Goal: Information Seeking & Learning: Learn about a topic

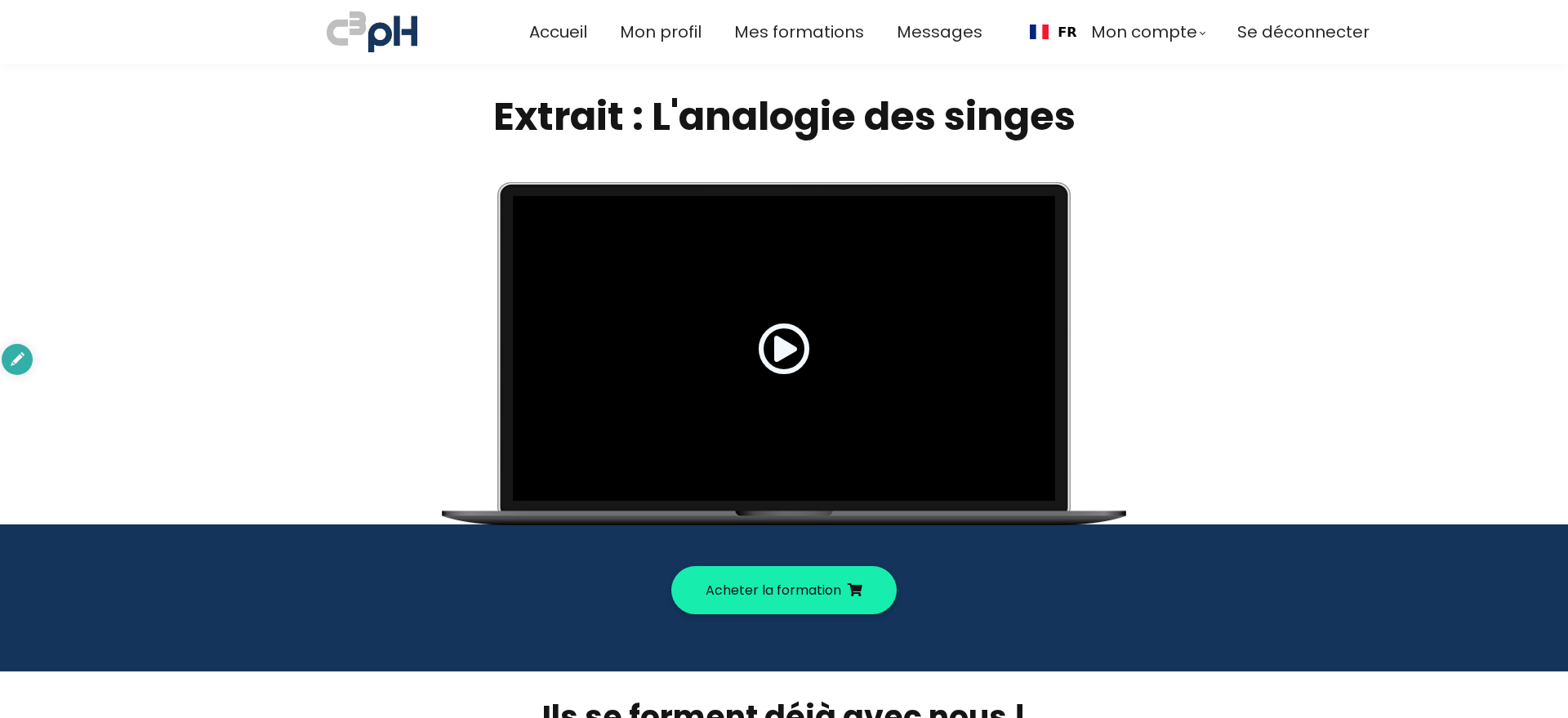
click at [783, 350] on span at bounding box center [784, 348] width 52 height 52
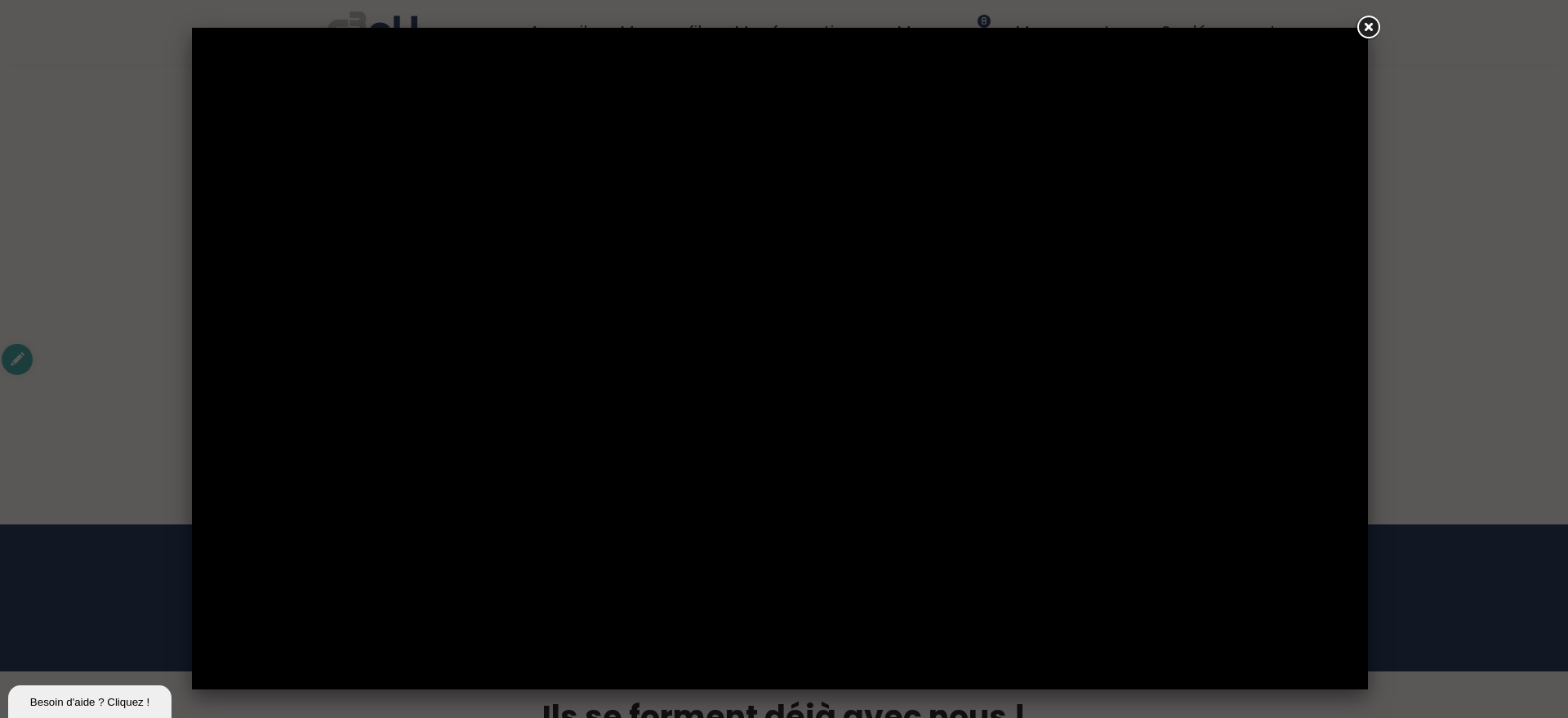
click at [1374, 24] on link at bounding box center [1368, 28] width 29 height 29
click at [1367, 25] on link at bounding box center [1368, 28] width 29 height 29
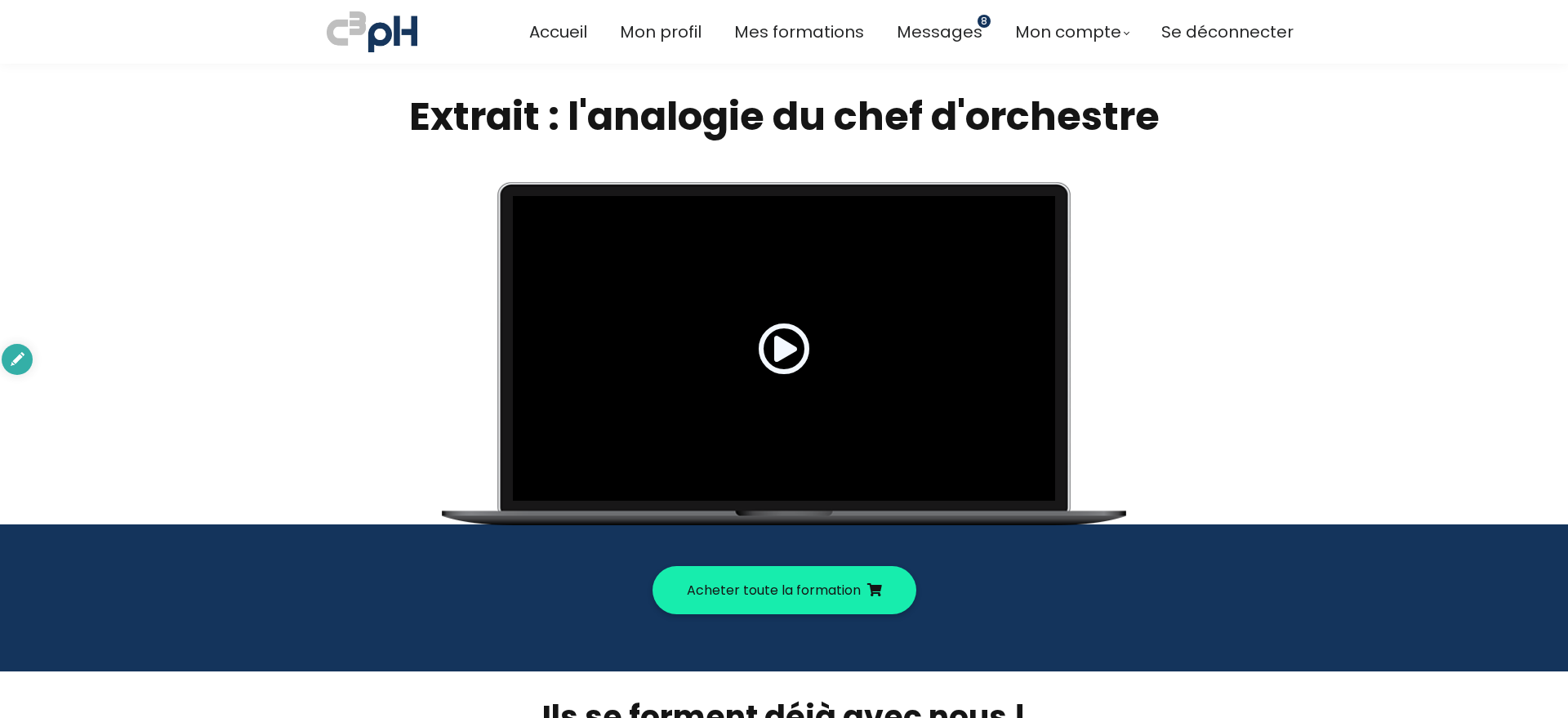
click at [782, 348] on span at bounding box center [784, 348] width 52 height 52
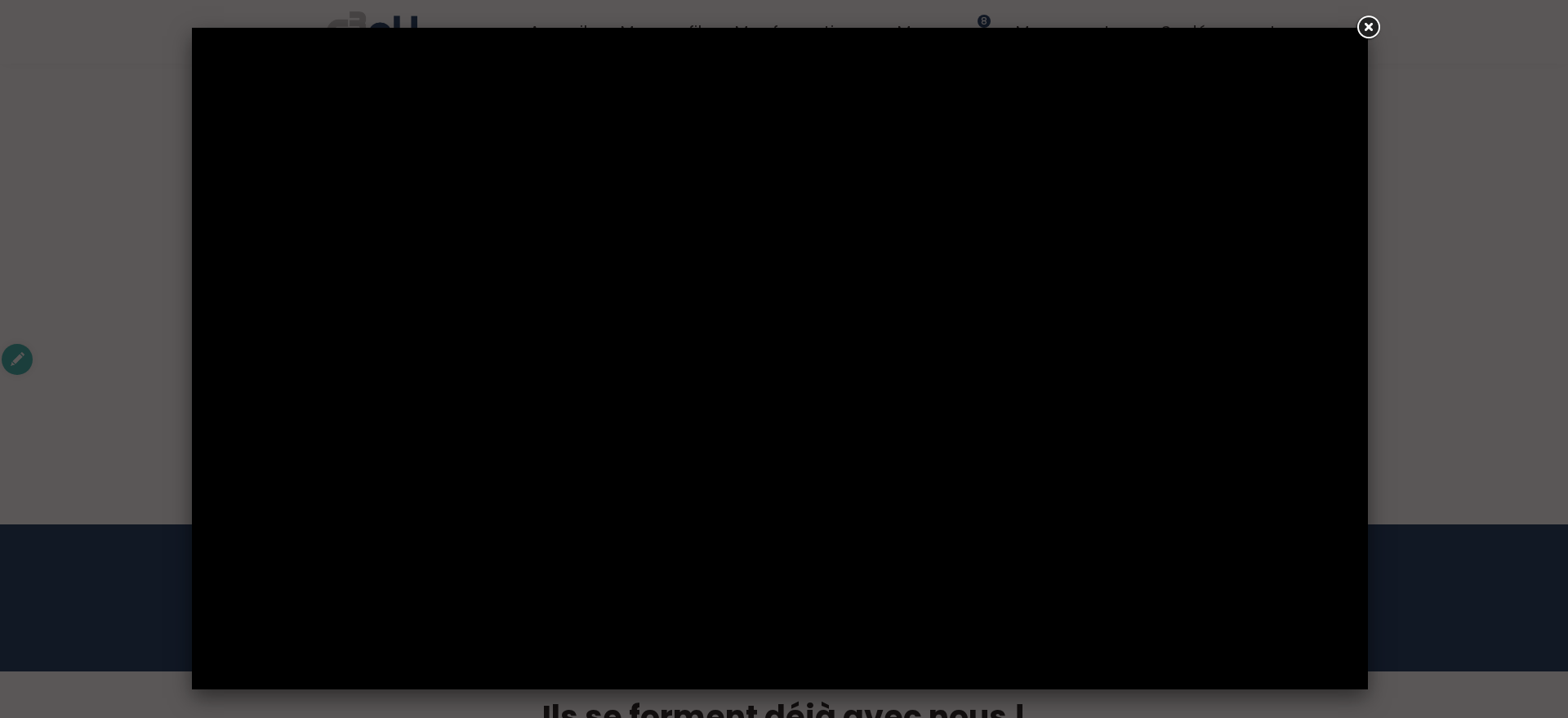
click at [1376, 26] on link at bounding box center [1368, 28] width 29 height 29
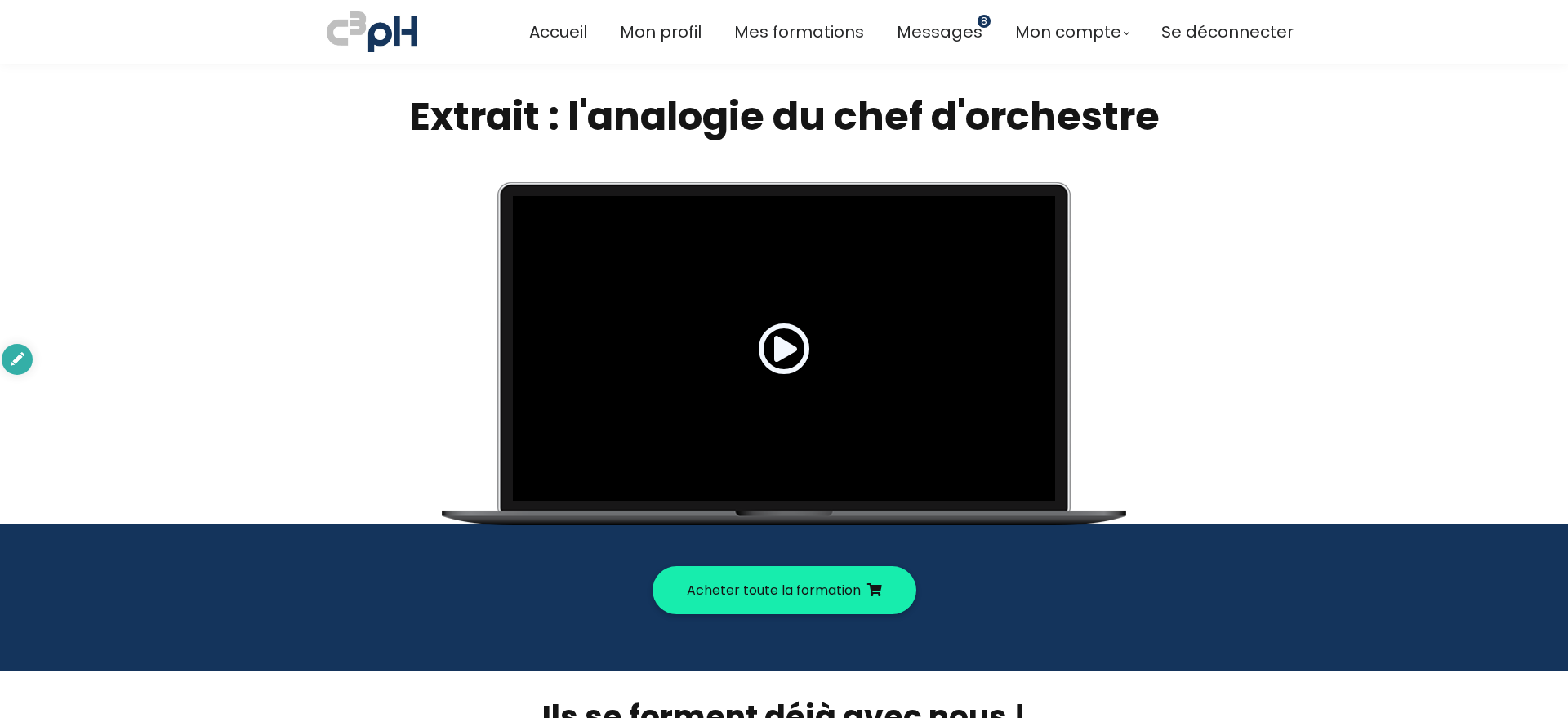
click at [778, 345] on span at bounding box center [784, 348] width 52 height 52
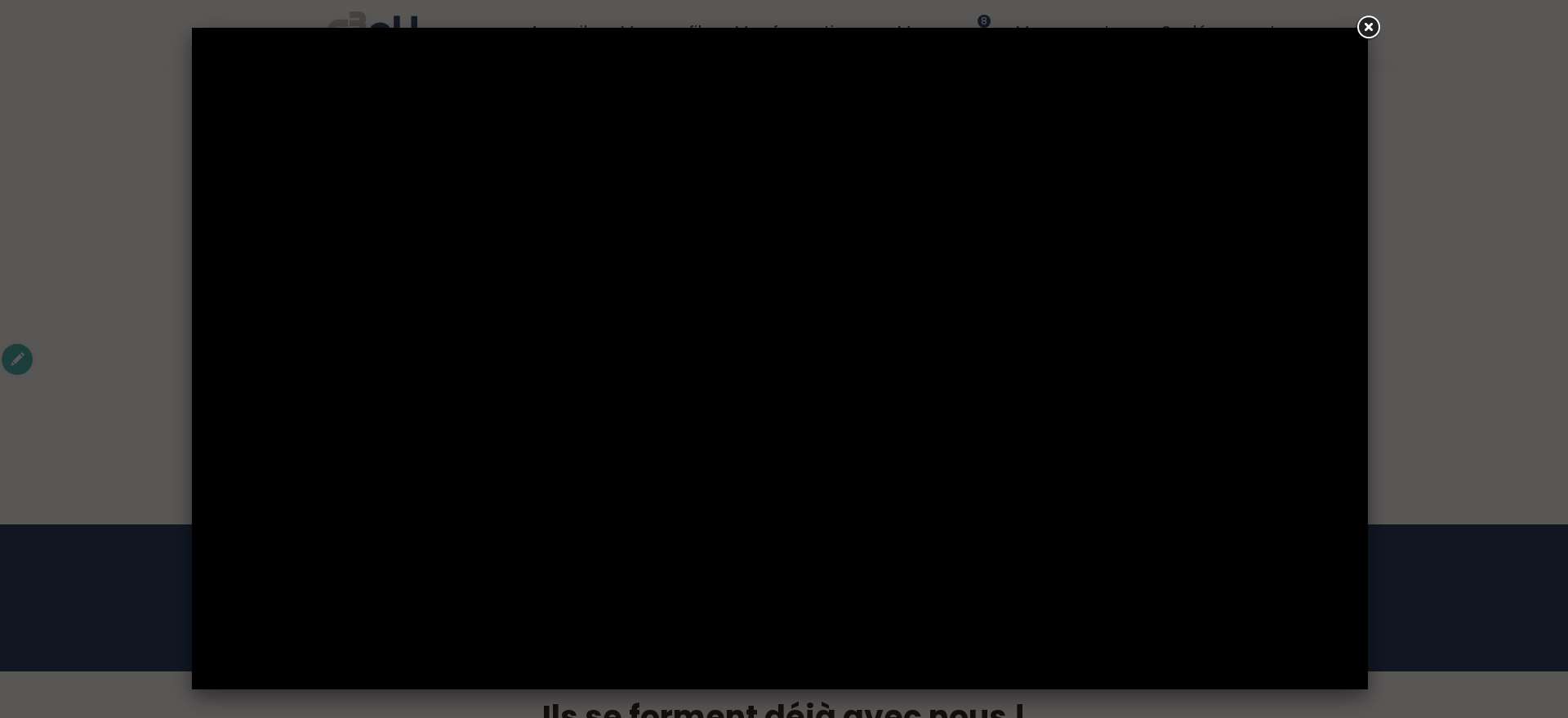
click at [1369, 18] on link at bounding box center [1368, 28] width 29 height 29
click at [1371, 26] on link at bounding box center [1368, 28] width 29 height 29
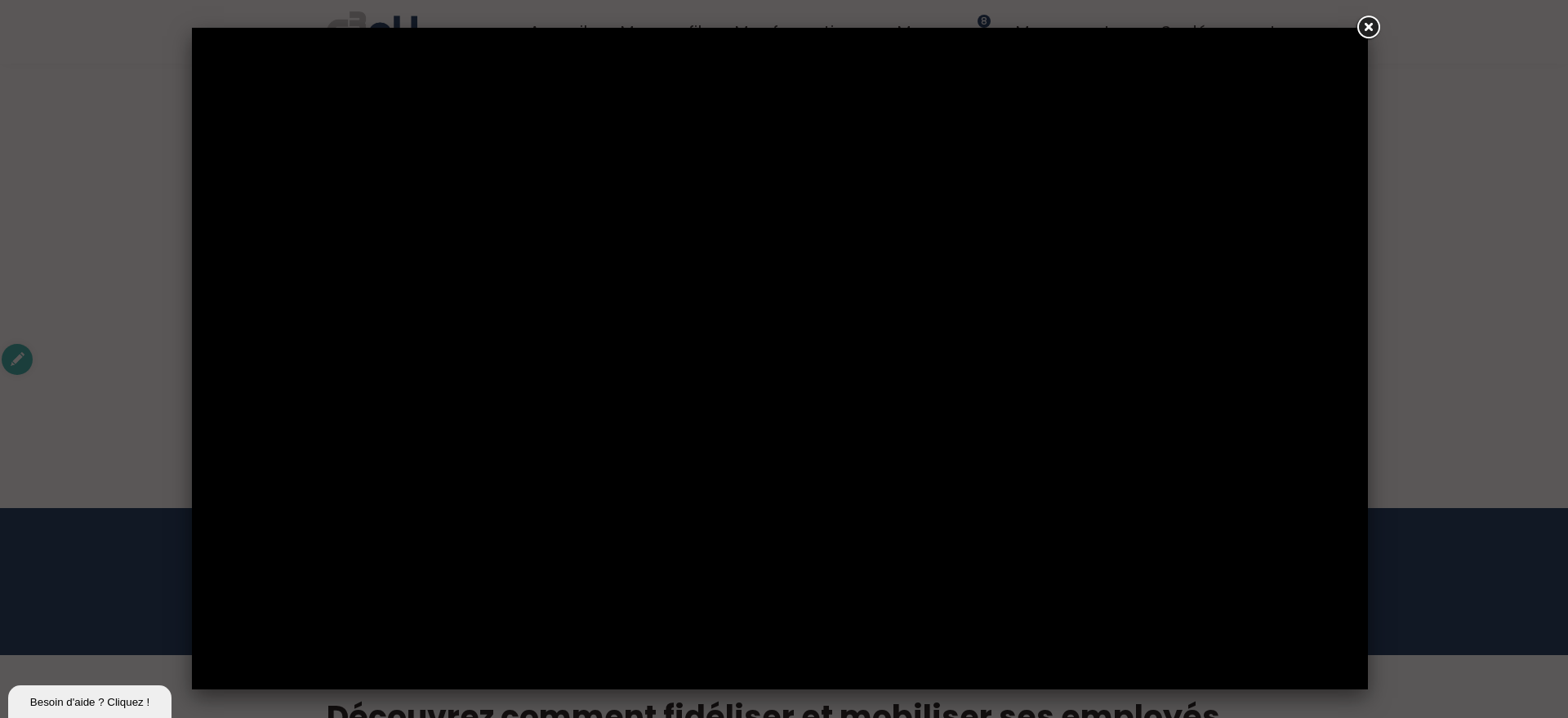
click at [1358, 14] on link at bounding box center [1368, 28] width 29 height 29
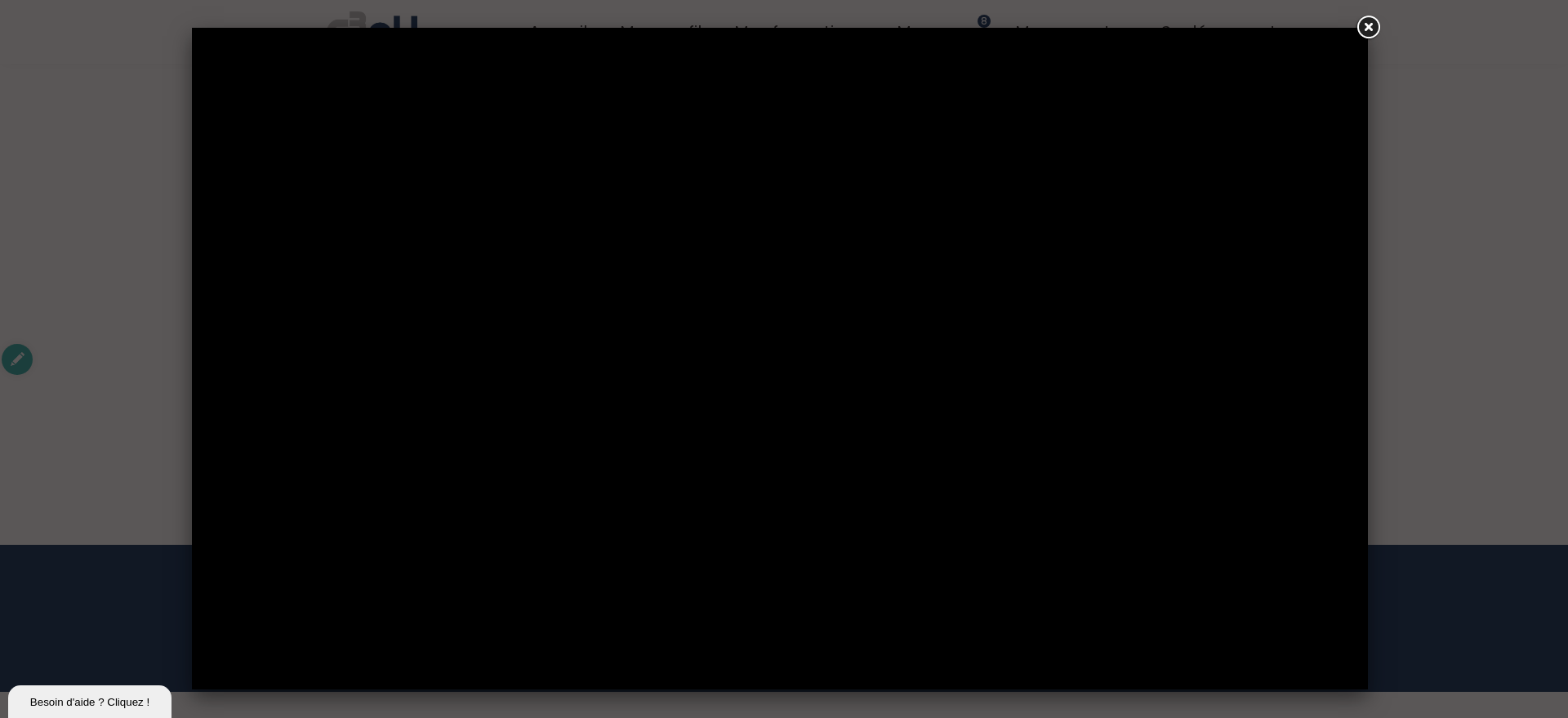
click at [1378, 23] on link at bounding box center [1368, 28] width 29 height 29
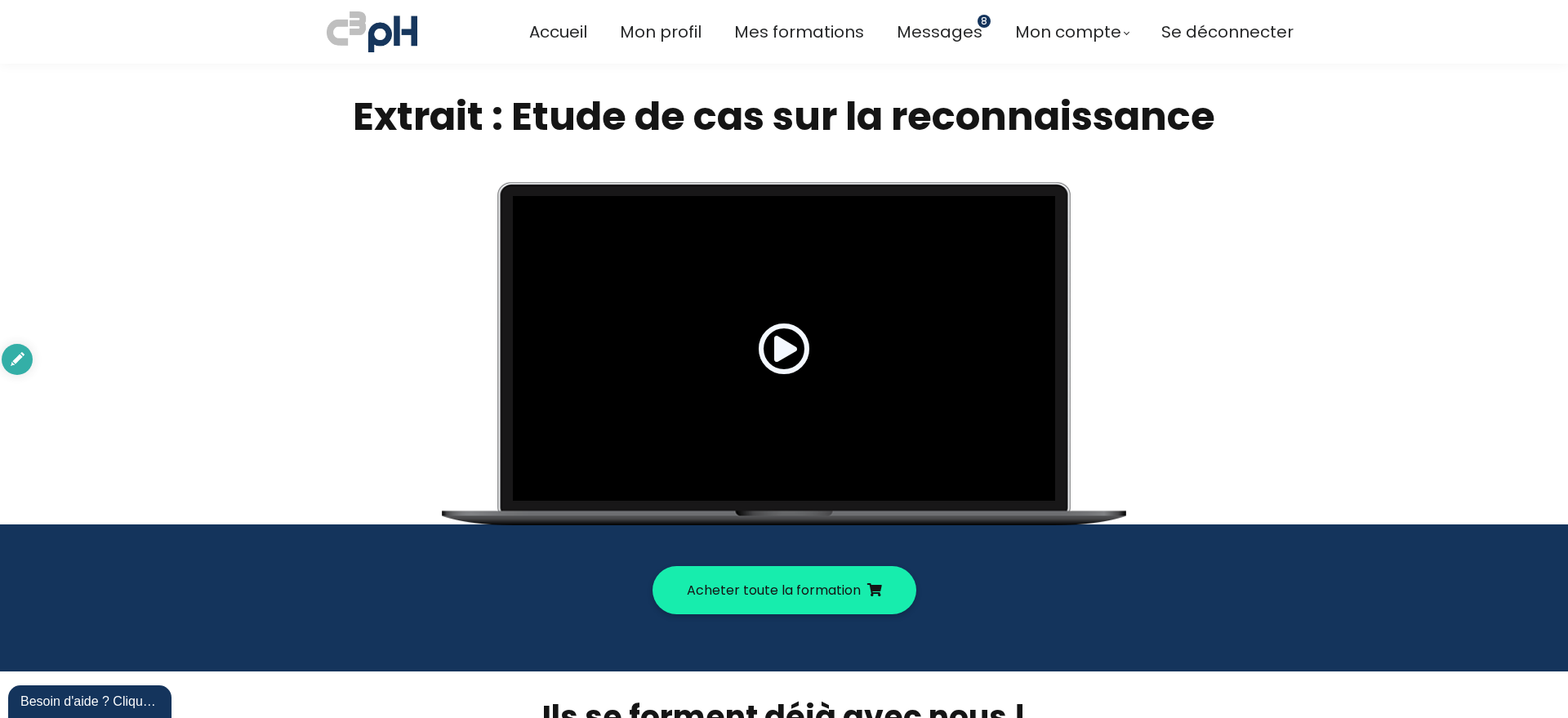
click at [785, 352] on span at bounding box center [784, 348] width 52 height 52
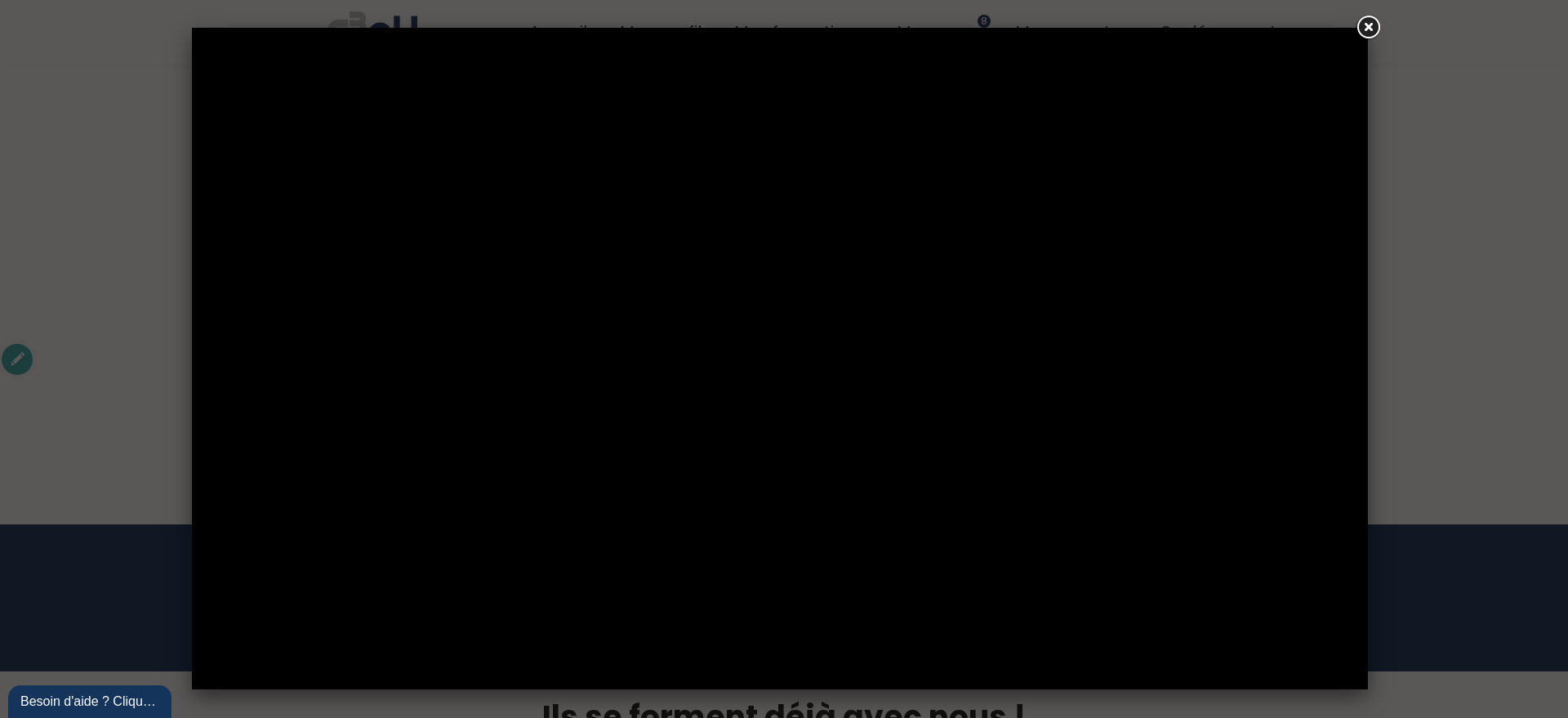
click at [1369, 23] on link at bounding box center [1368, 28] width 29 height 29
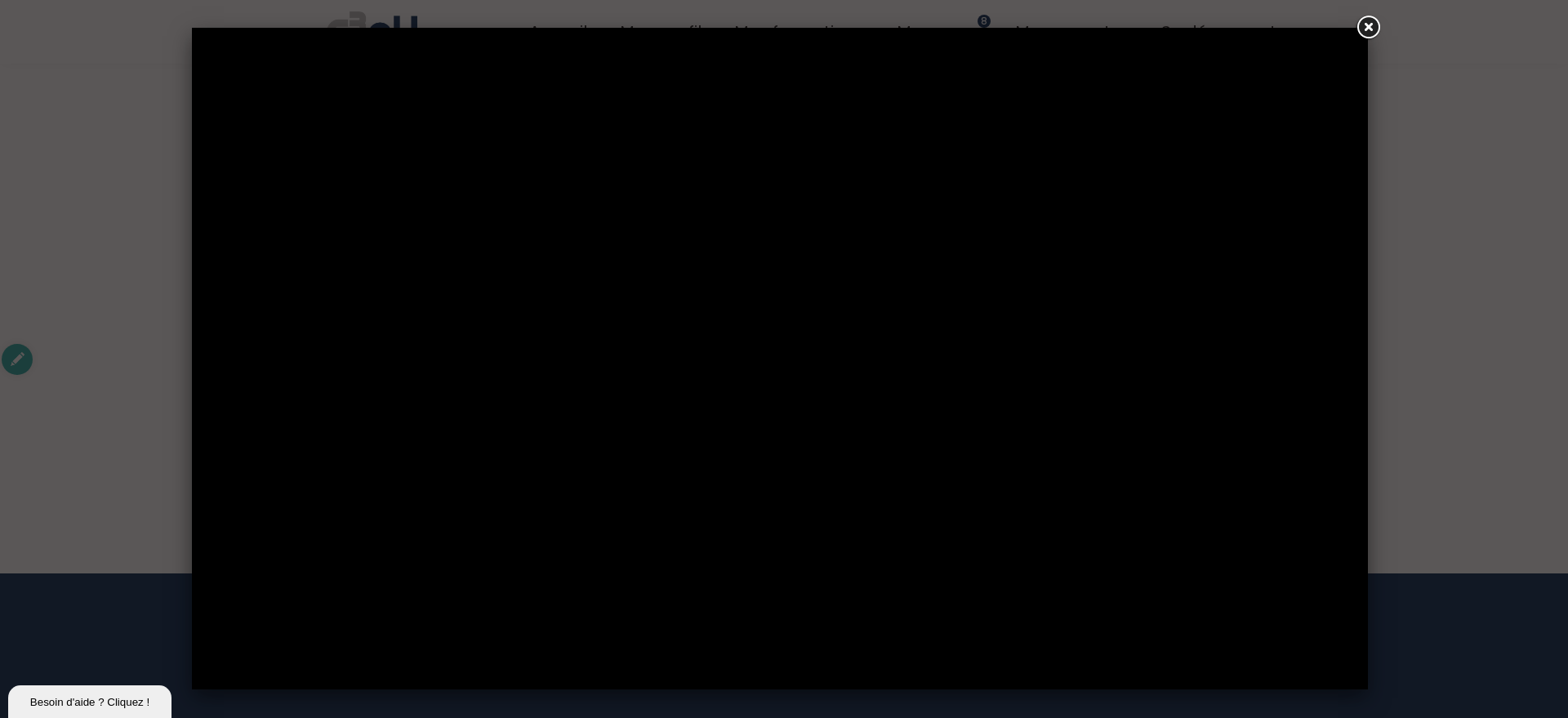
click at [1367, 28] on link at bounding box center [1368, 28] width 29 height 29
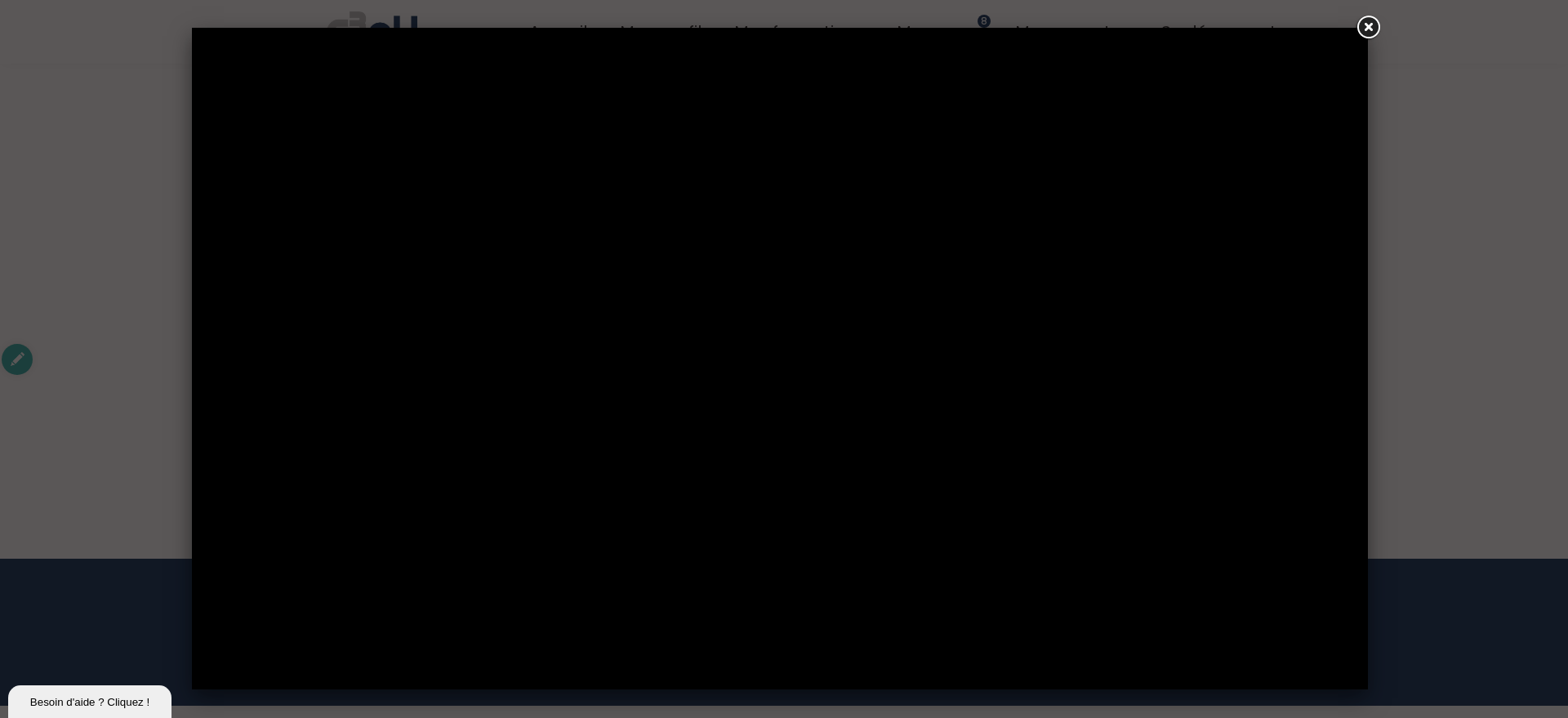
click at [1377, 25] on link at bounding box center [1368, 28] width 29 height 29
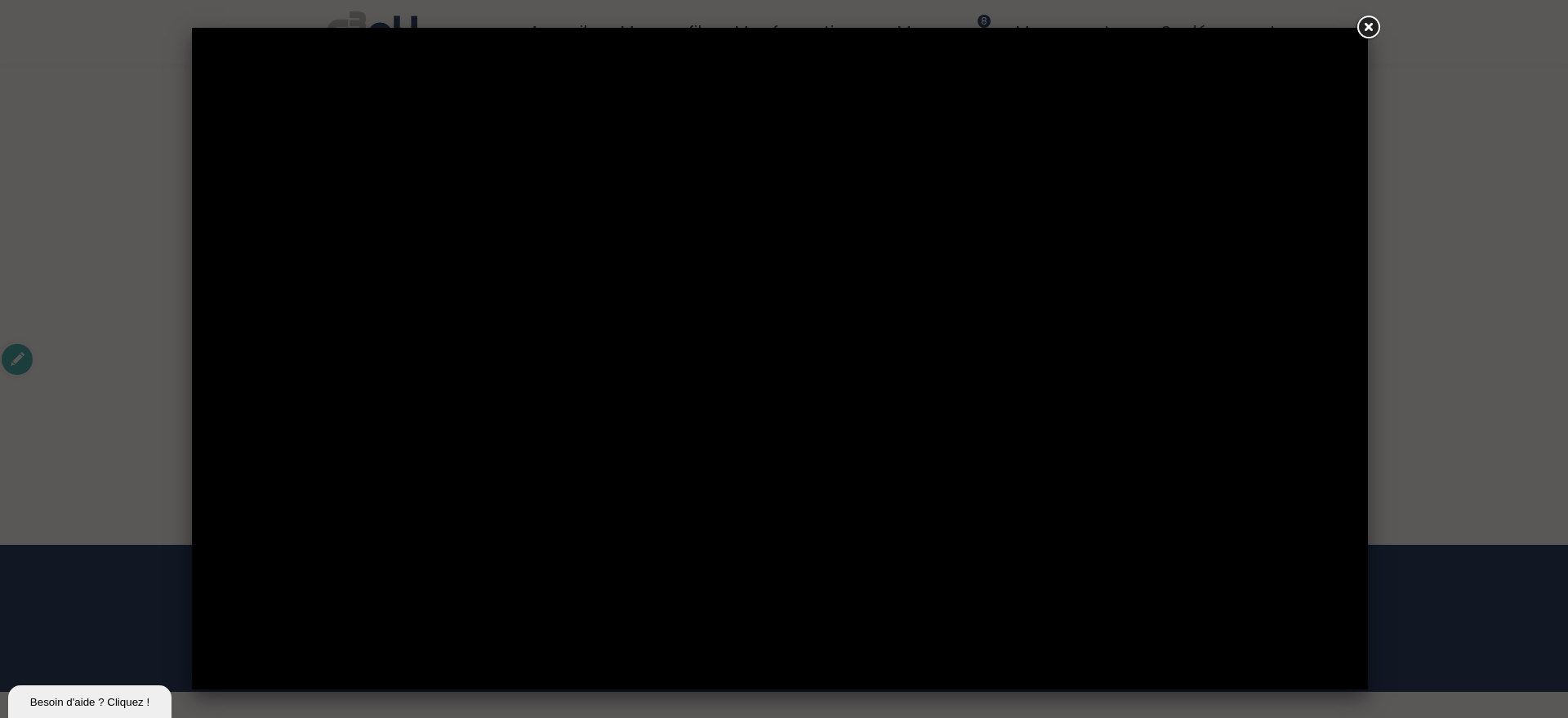
click at [1366, 28] on link at bounding box center [1368, 28] width 29 height 29
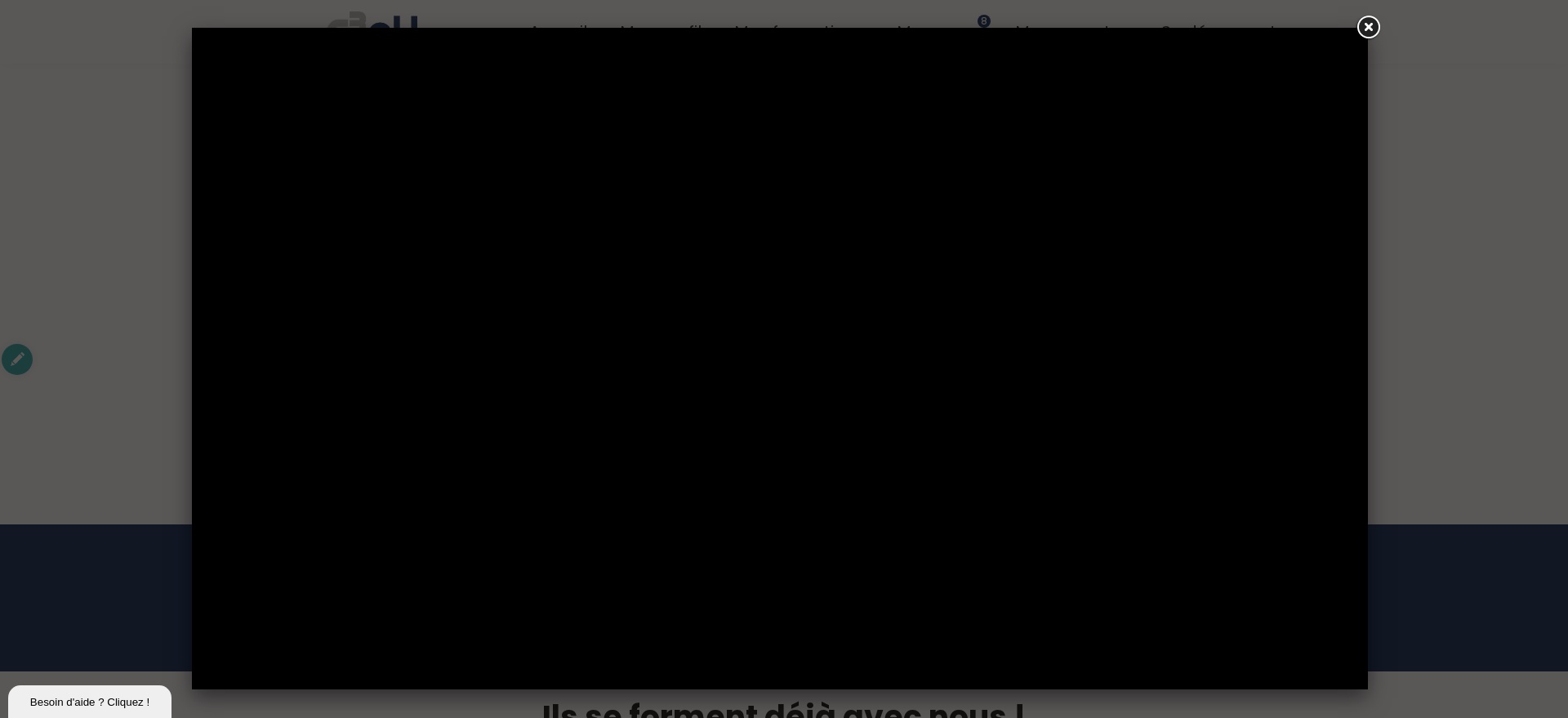
click at [1363, 26] on link at bounding box center [1368, 28] width 29 height 29
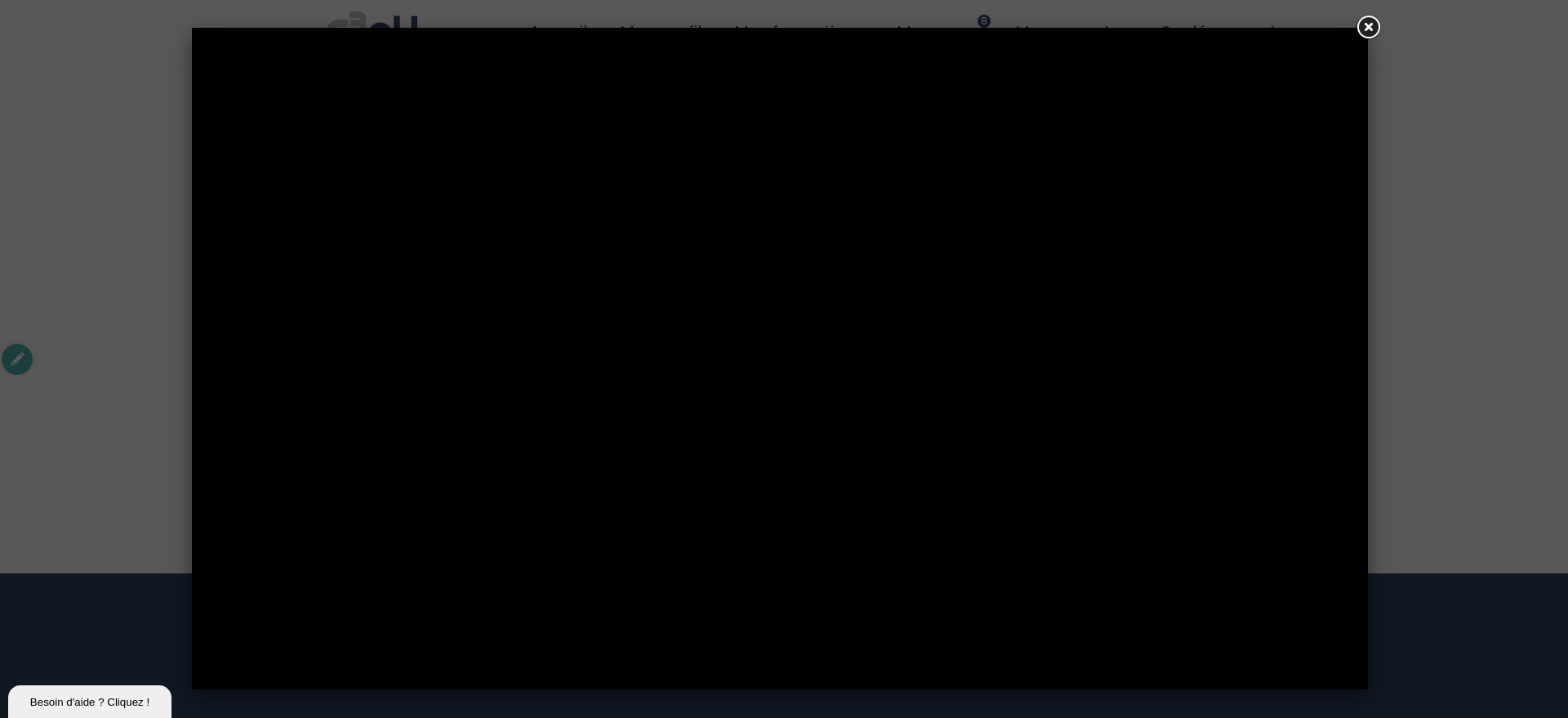
click at [1369, 25] on link at bounding box center [1368, 28] width 29 height 29
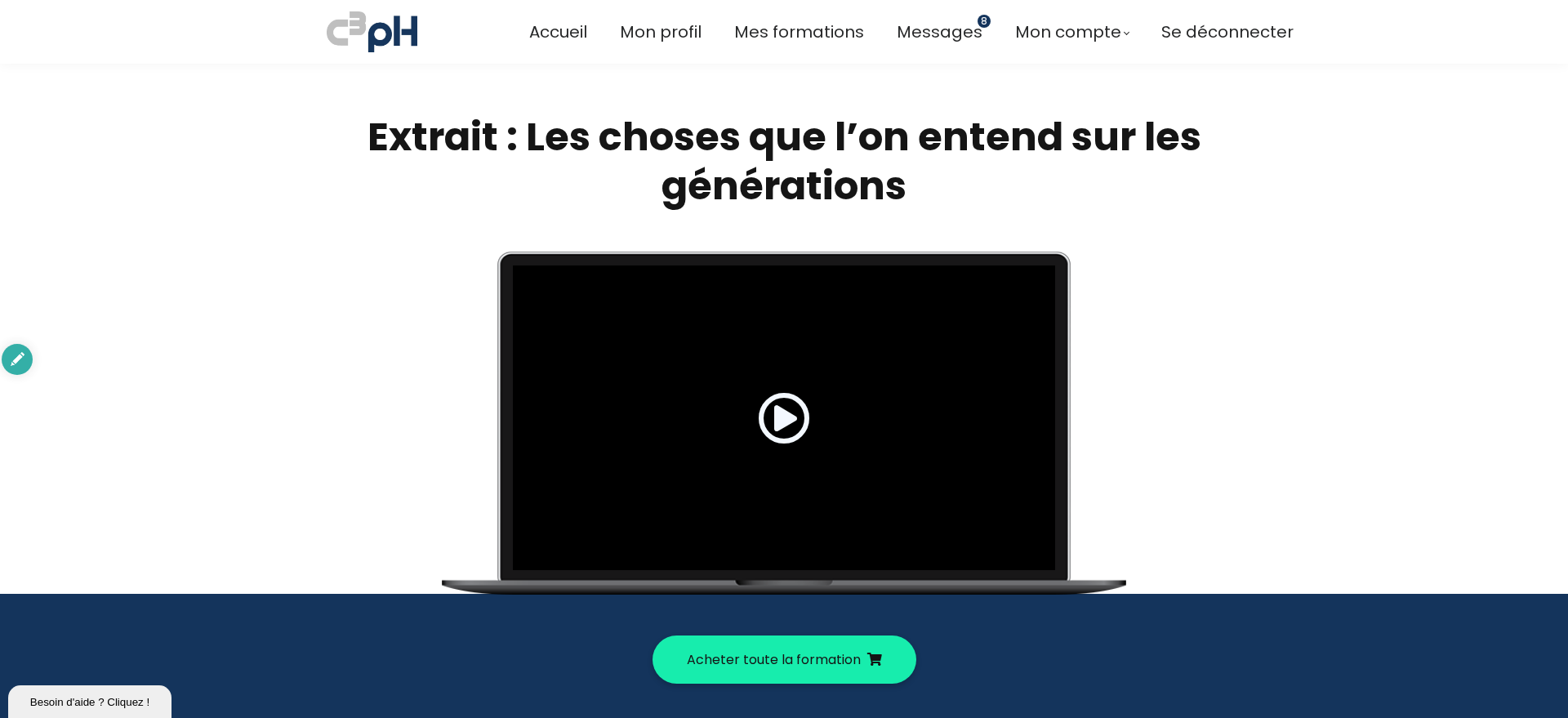
click at [788, 420] on span at bounding box center [784, 417] width 52 height 52
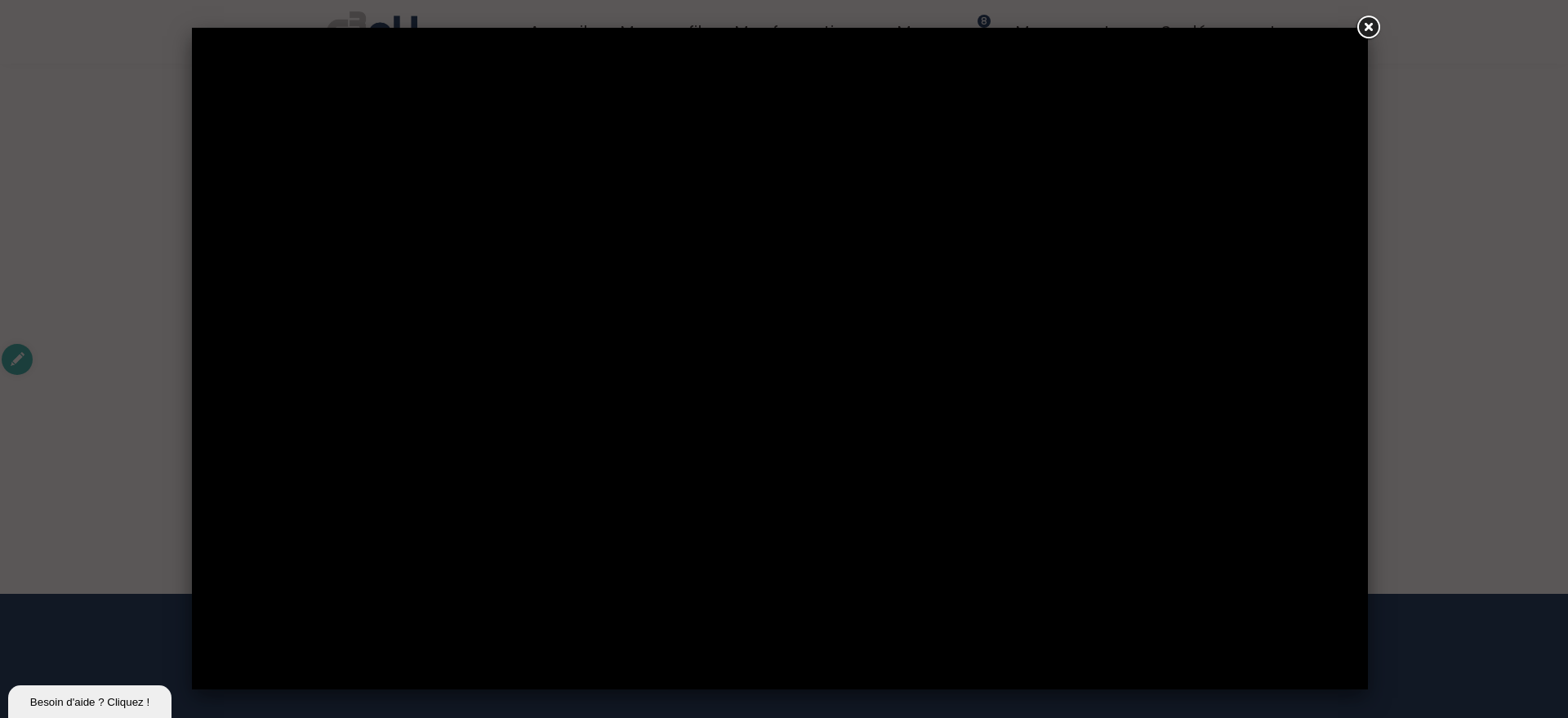
click at [1374, 26] on link at bounding box center [1368, 28] width 29 height 29
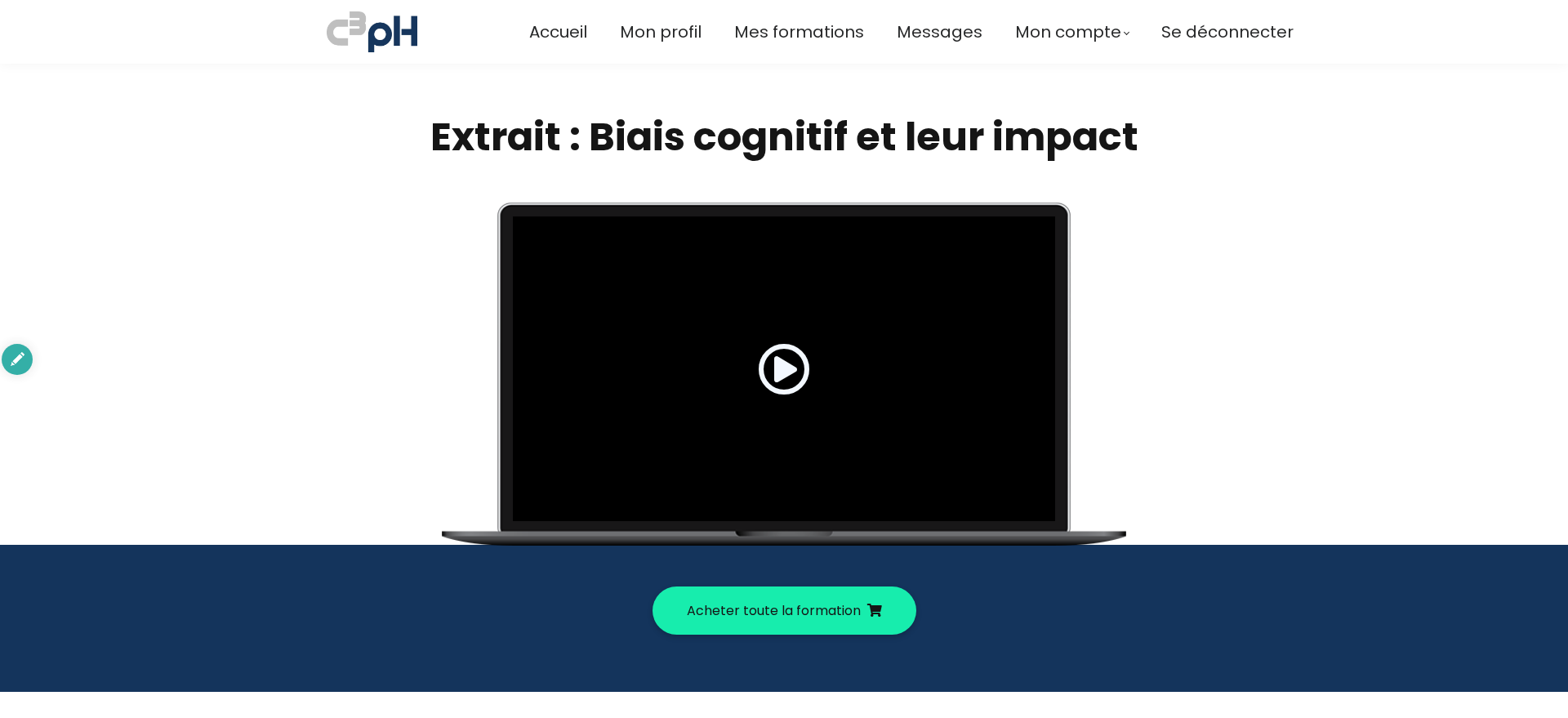
click at [785, 362] on span at bounding box center [784, 369] width 52 height 52
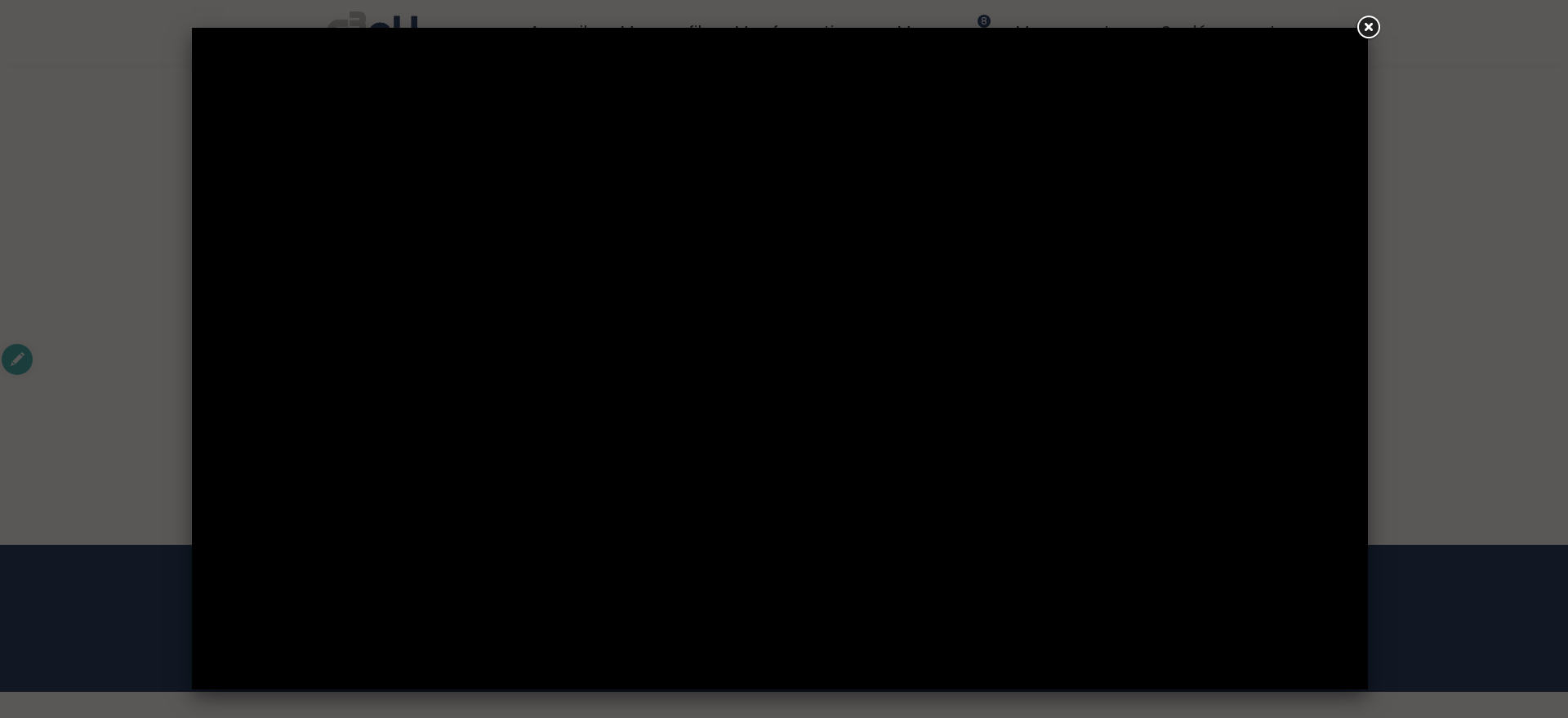
click at [1365, 17] on link at bounding box center [1368, 28] width 29 height 29
click at [1371, 29] on link at bounding box center [1368, 28] width 29 height 29
